Goal: Check status: Check status

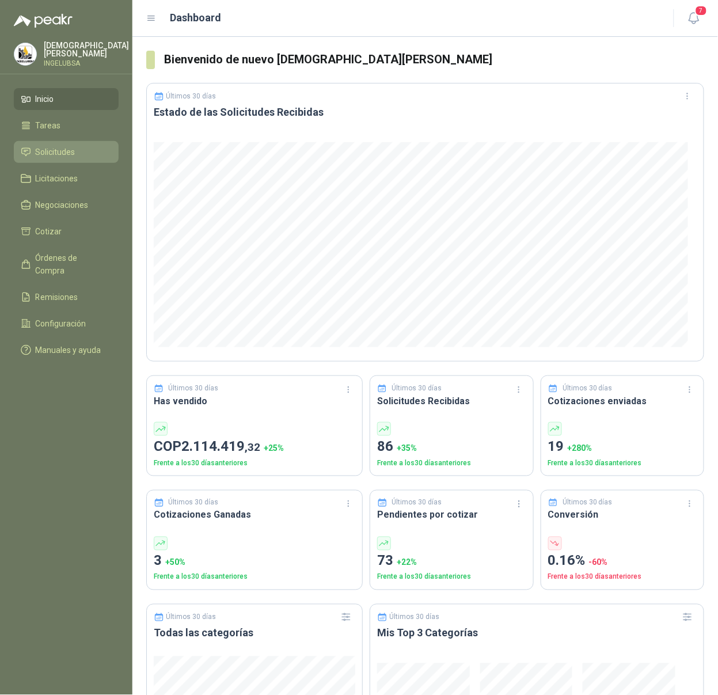
click at [58, 155] on span "Solicitudes" at bounding box center [56, 152] width 40 height 13
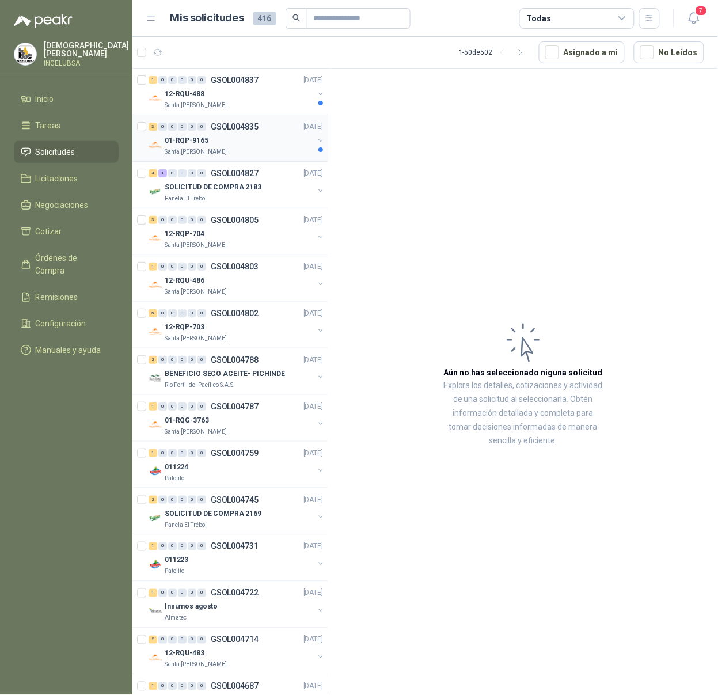
click at [262, 147] on div "Santa [PERSON_NAME]" at bounding box center [239, 151] width 149 height 9
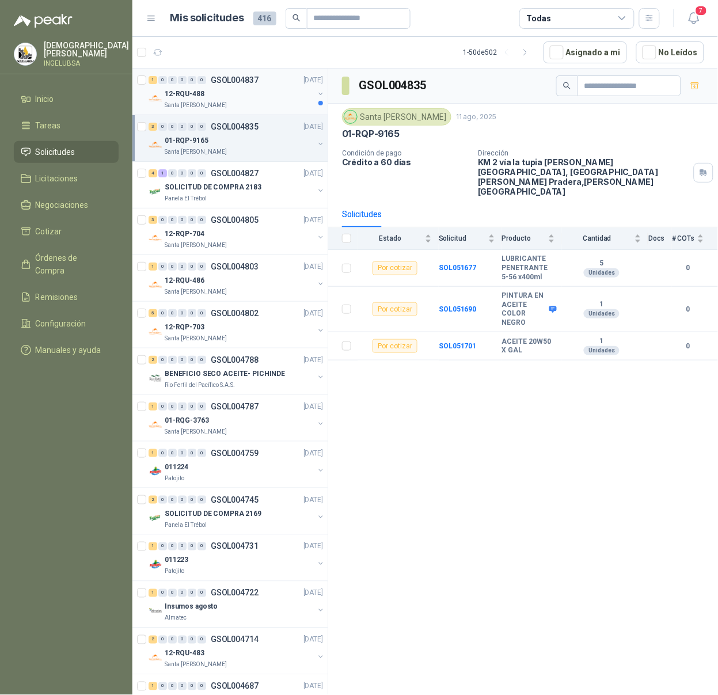
click at [273, 95] on div "12-RQU-488" at bounding box center [239, 94] width 149 height 14
